Goal: Obtain resource: Obtain resource

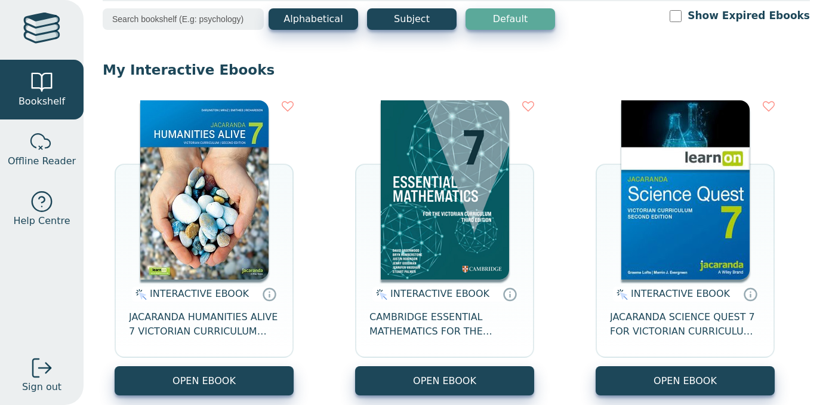
scroll to position [65, 0]
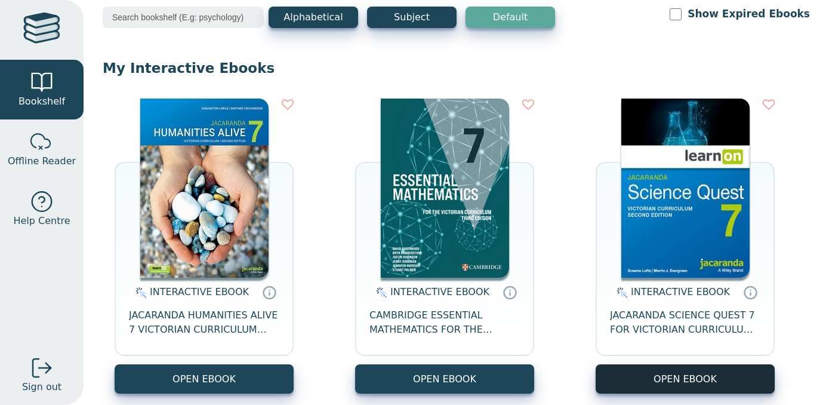
click at [649, 377] on button "OPEN EBOOK" at bounding box center [685, 378] width 179 height 29
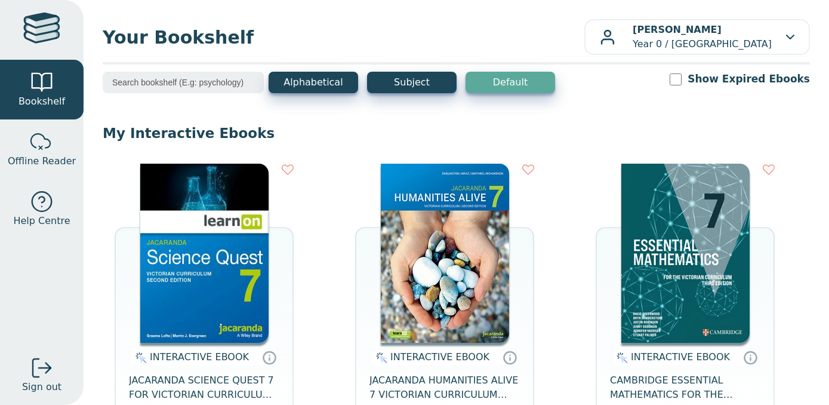
scroll to position [86, 0]
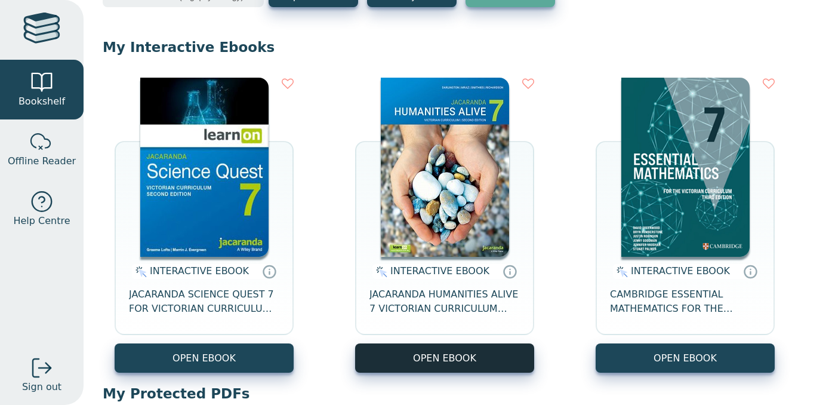
click at [469, 362] on button "OPEN EBOOK" at bounding box center [444, 357] width 179 height 29
